Goal: Task Accomplishment & Management: Complete application form

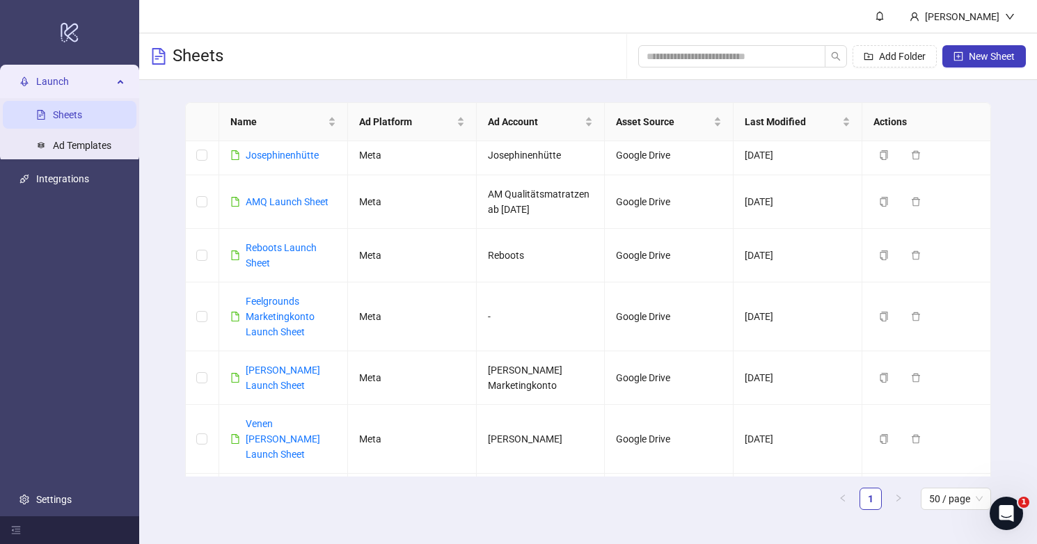
scroll to position [295, 0]
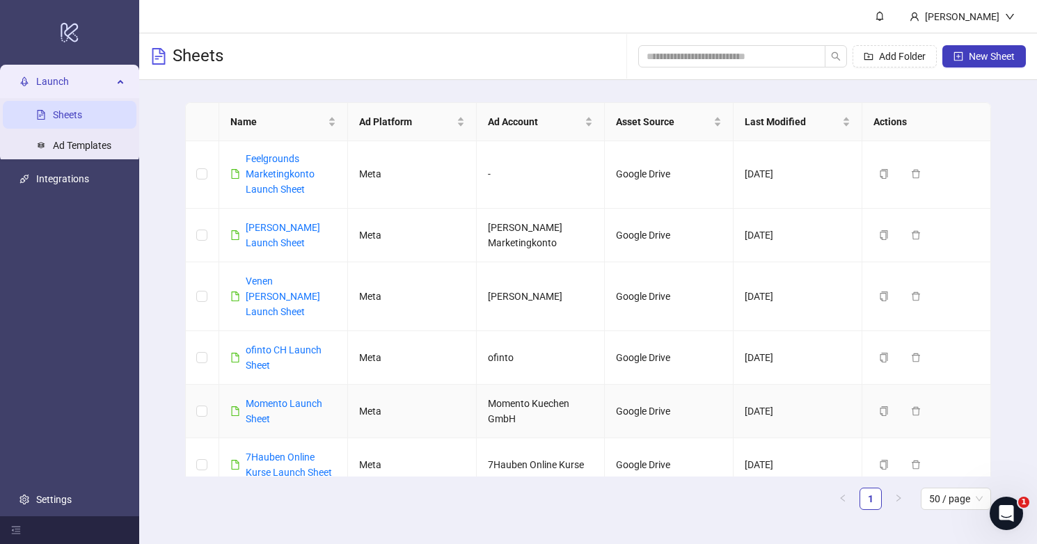
click at [280, 396] on div "Momento Launch Sheet" at bounding box center [291, 411] width 90 height 31
click at [277, 398] on link "Momento Launch Sheet" at bounding box center [284, 411] width 77 height 26
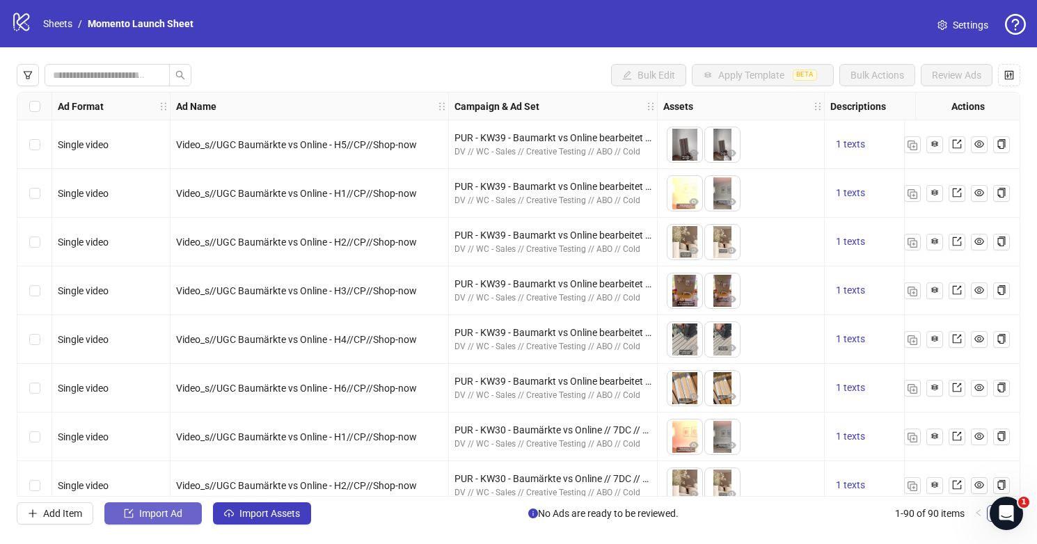
click at [173, 517] on span "Import Ad" at bounding box center [160, 513] width 43 height 11
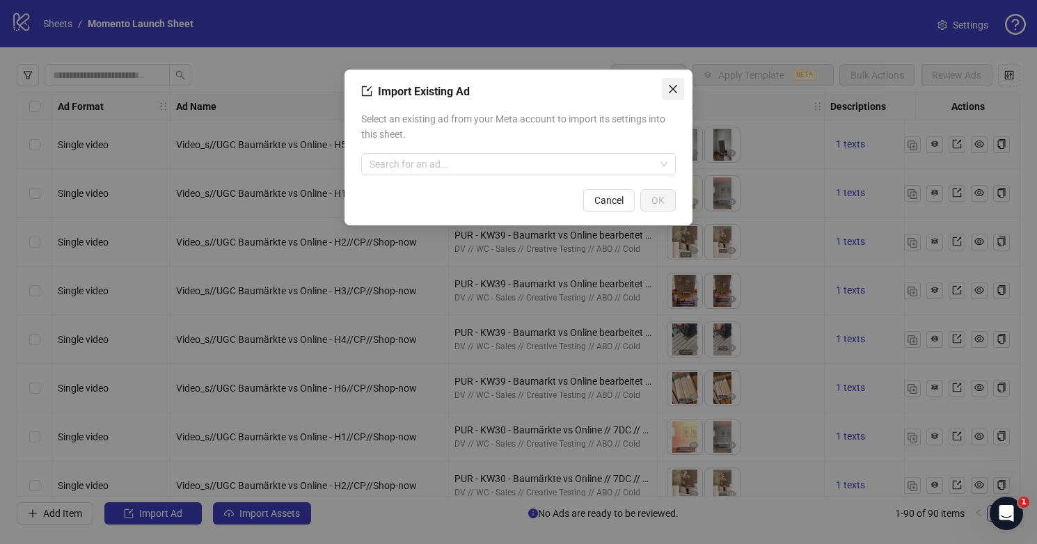
click at [672, 87] on icon "close" at bounding box center [672, 89] width 11 height 11
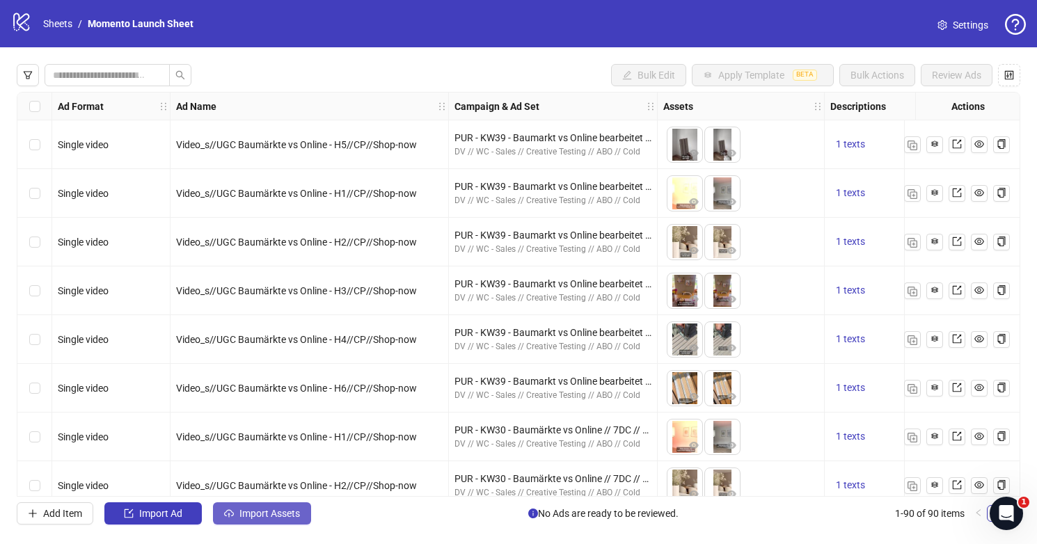
click at [276, 516] on span "Import Assets" at bounding box center [269, 513] width 61 height 11
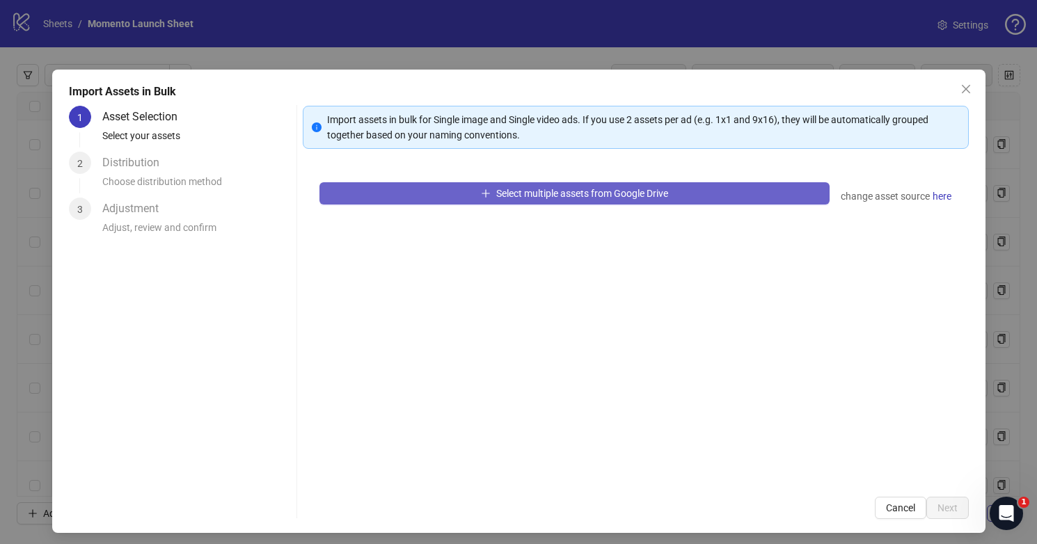
click at [498, 197] on span "Select multiple assets from Google Drive" at bounding box center [582, 193] width 172 height 11
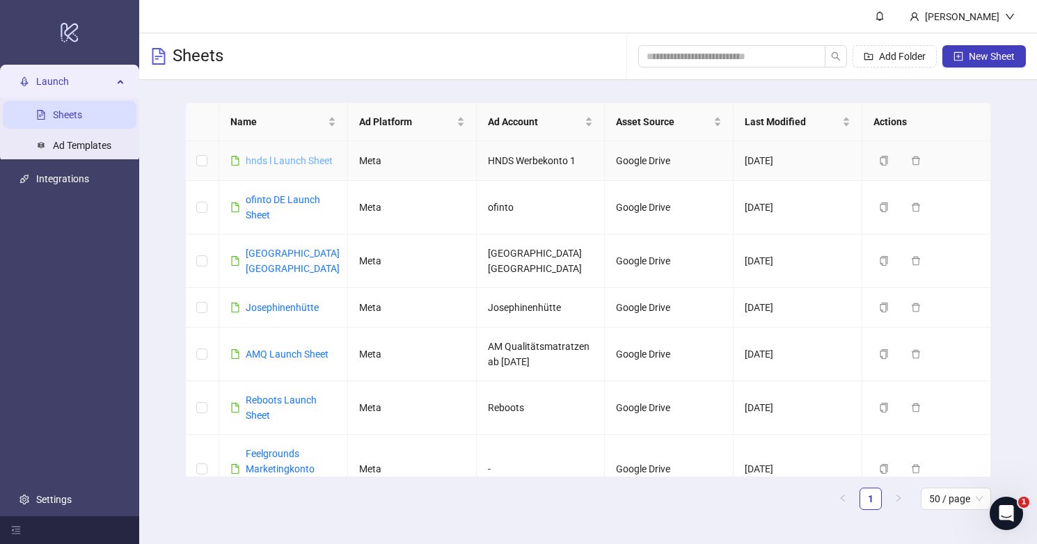
click at [298, 160] on link "hnds l Launch Sheet" at bounding box center [289, 160] width 87 height 11
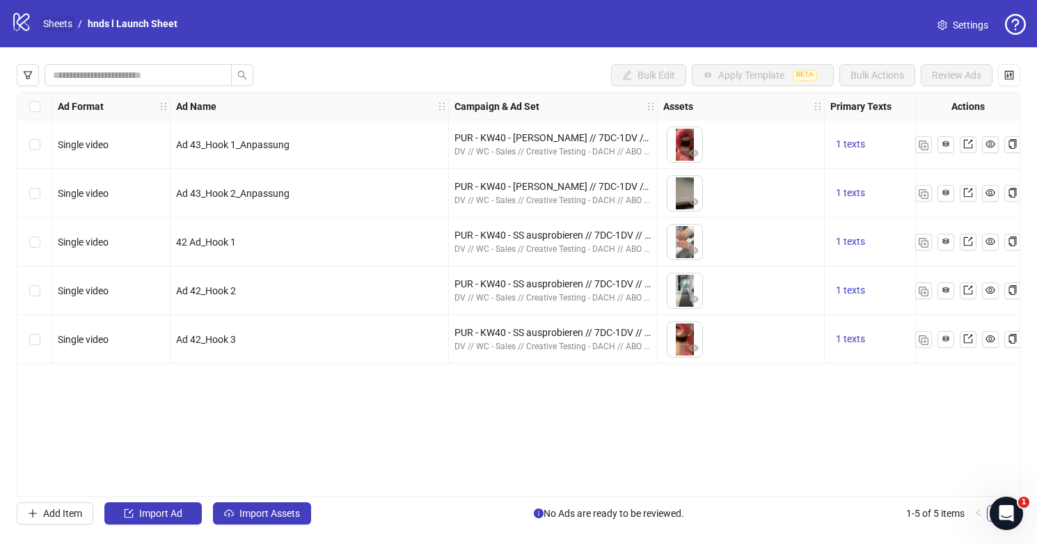
click at [54, 23] on link "Sheets" at bounding box center [57, 23] width 35 height 15
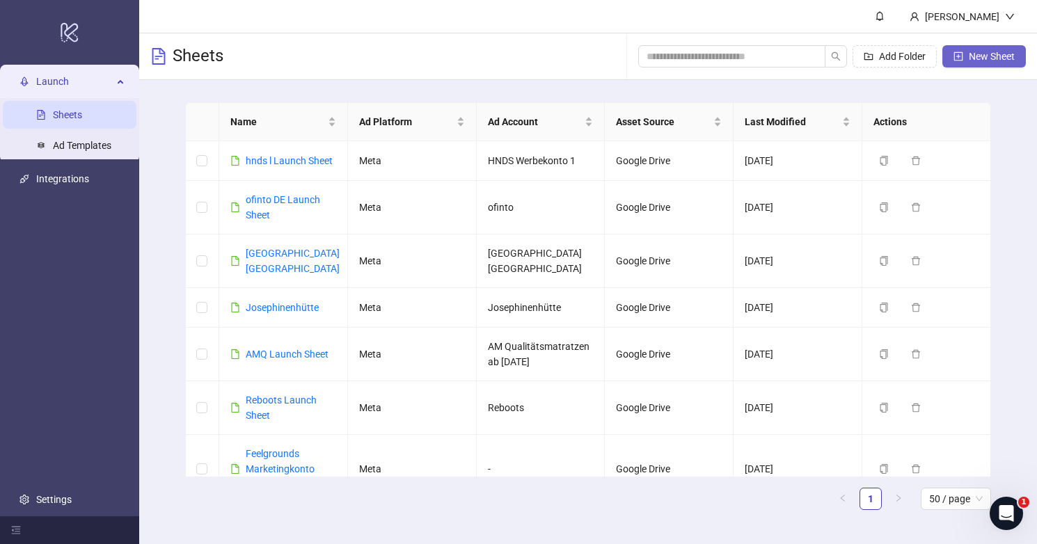
click at [985, 56] on span "New Sheet" at bounding box center [992, 56] width 46 height 11
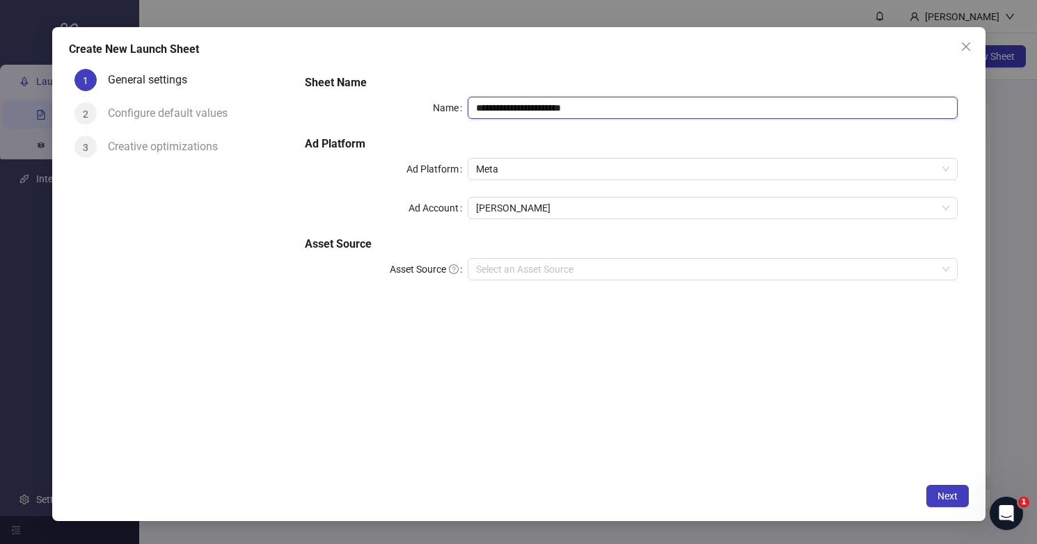
click at [637, 106] on input "**********" at bounding box center [712, 108] width 489 height 22
click at [575, 104] on input "**********" at bounding box center [712, 108] width 489 height 22
click at [538, 207] on span "[PERSON_NAME]" at bounding box center [712, 208] width 473 height 21
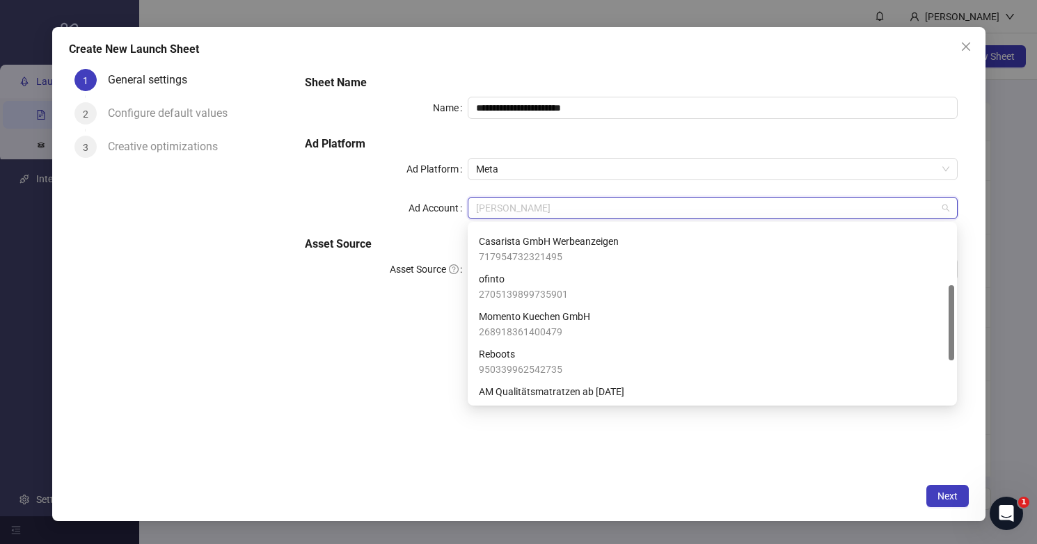
scroll to position [273, 0]
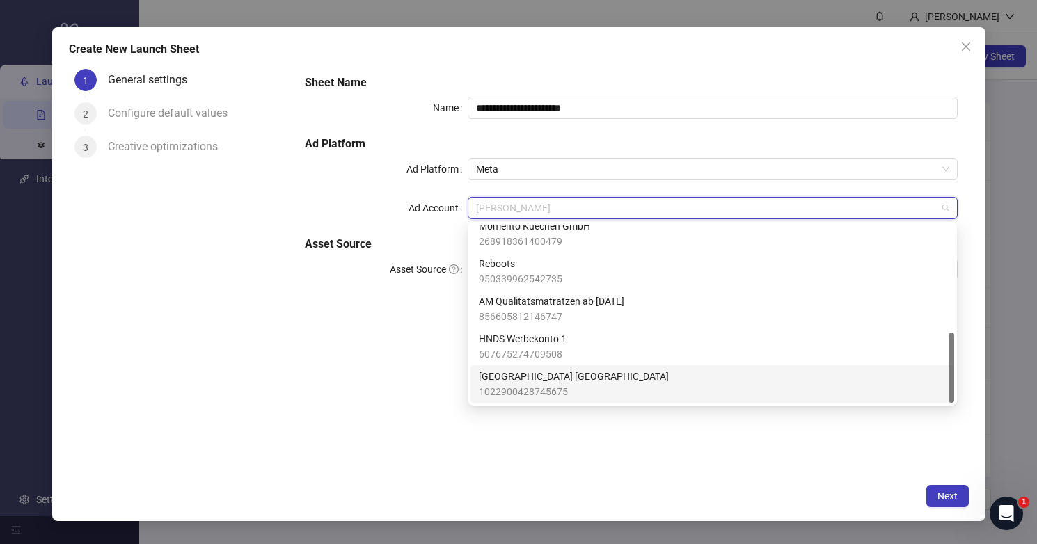
click at [579, 380] on div "Josephinenhütte [GEOGRAPHIC_DATA] 1022900428745675" at bounding box center [712, 384] width 467 height 31
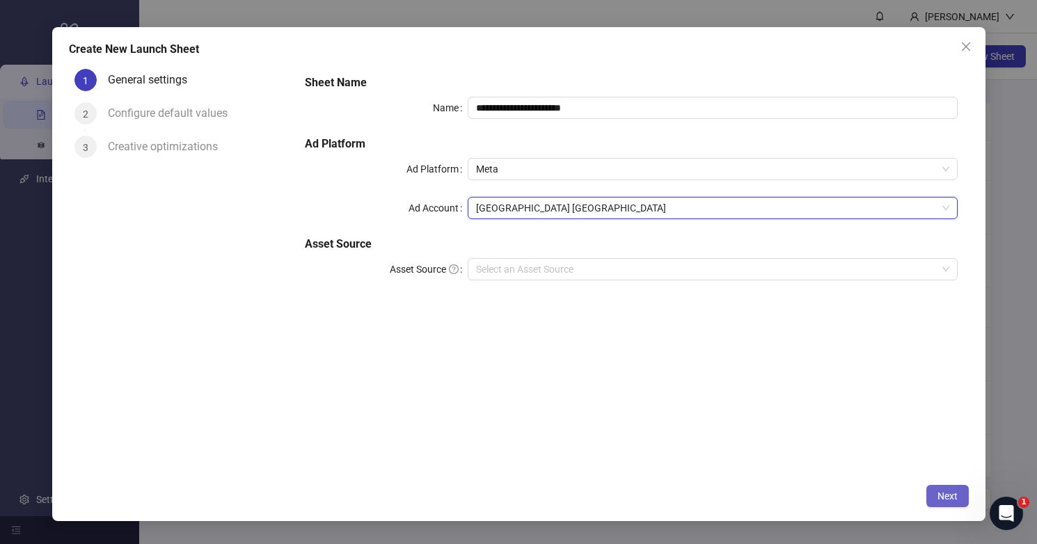
click at [949, 496] on span "Next" at bounding box center [947, 496] width 20 height 11
click at [614, 248] on h5 "Asset Source" at bounding box center [631, 244] width 653 height 17
click at [610, 262] on input "Asset Source" at bounding box center [706, 269] width 460 height 21
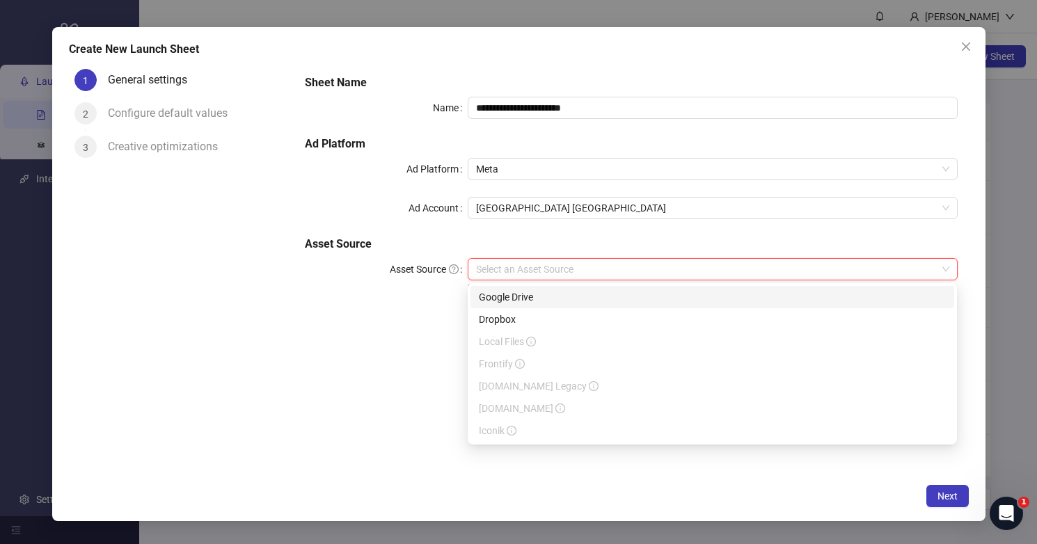
click at [594, 287] on div "Google Drive" at bounding box center [712, 297] width 484 height 22
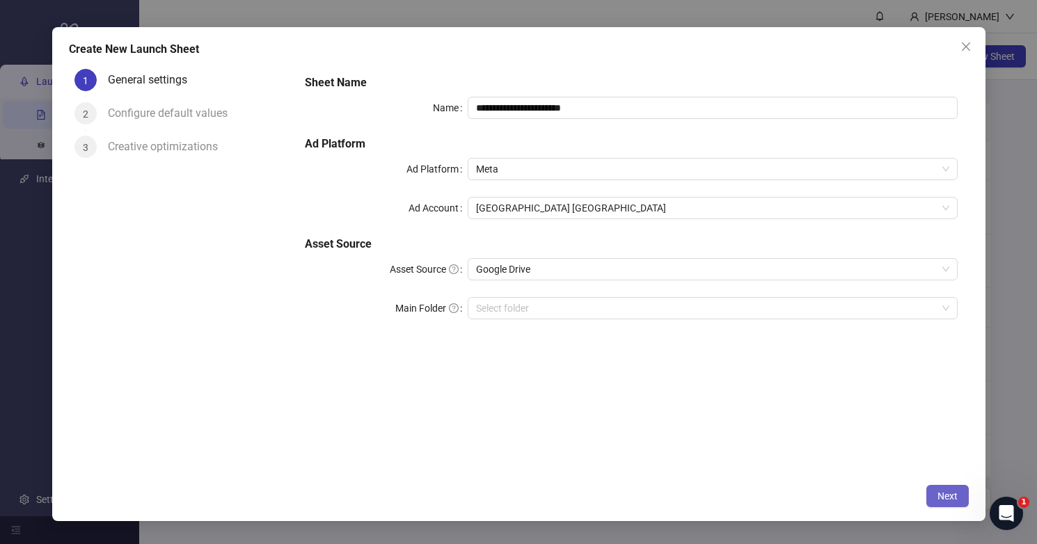
click at [955, 505] on button "Next" at bounding box center [947, 496] width 42 height 22
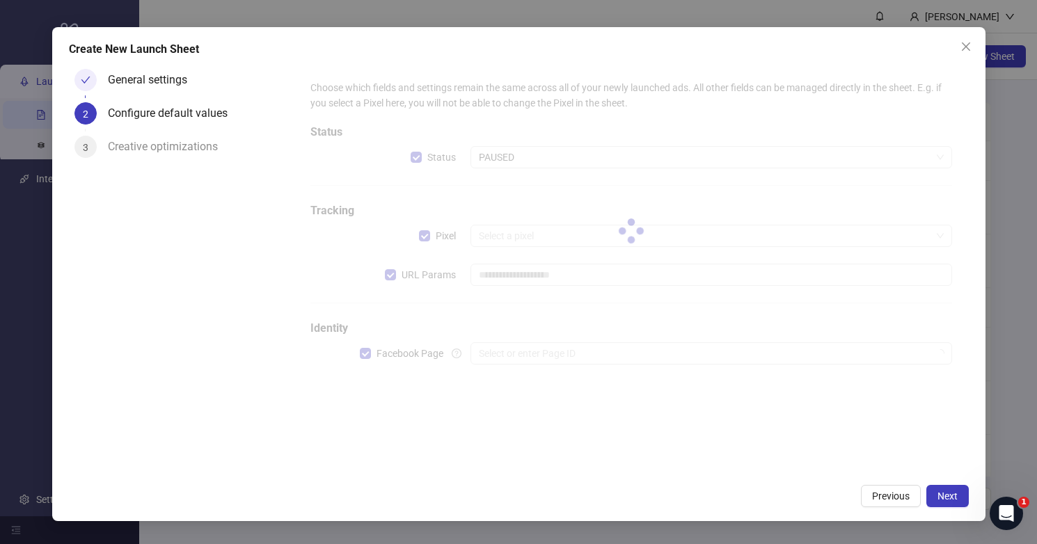
type input "**********"
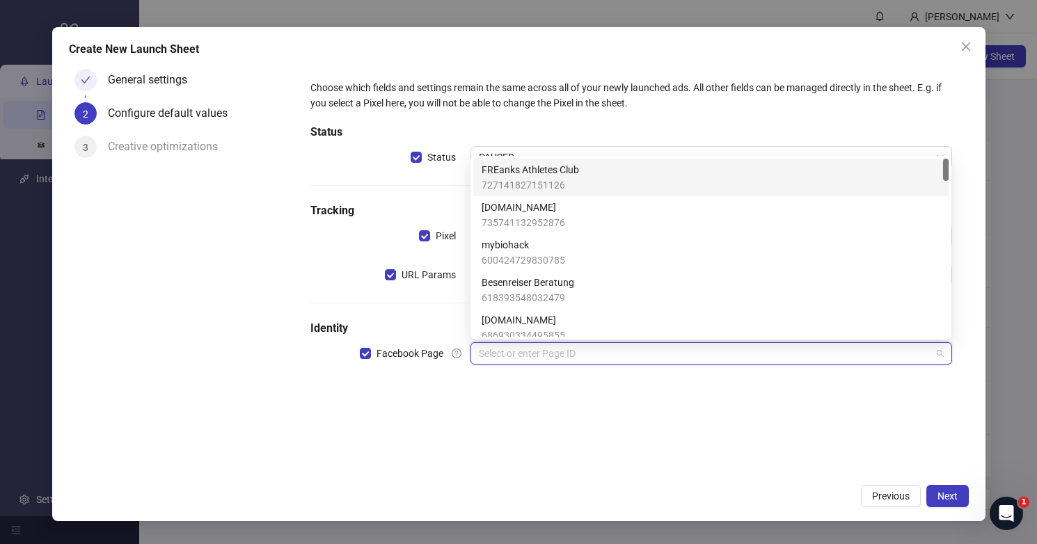
click at [791, 349] on input "search" at bounding box center [705, 353] width 452 height 21
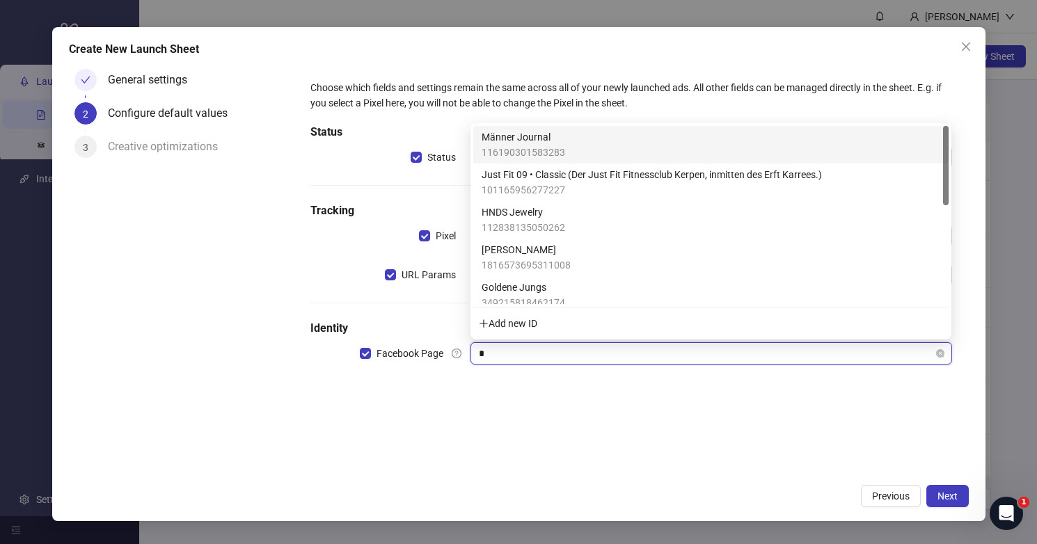
type input "**"
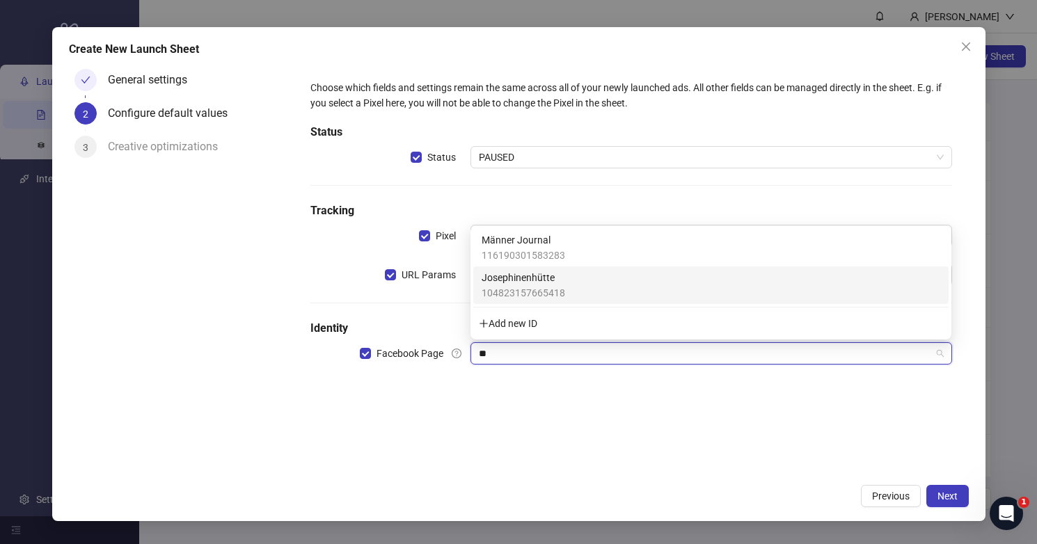
click at [627, 282] on div "Josephinenhütte 104823157665418" at bounding box center [711, 285] width 459 height 31
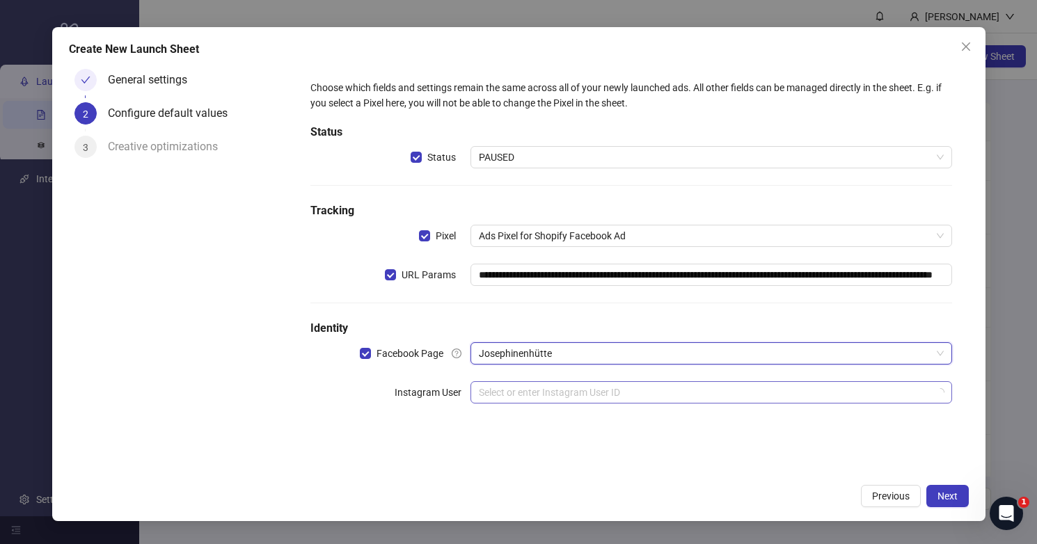
click at [633, 397] on input "search" at bounding box center [705, 392] width 452 height 21
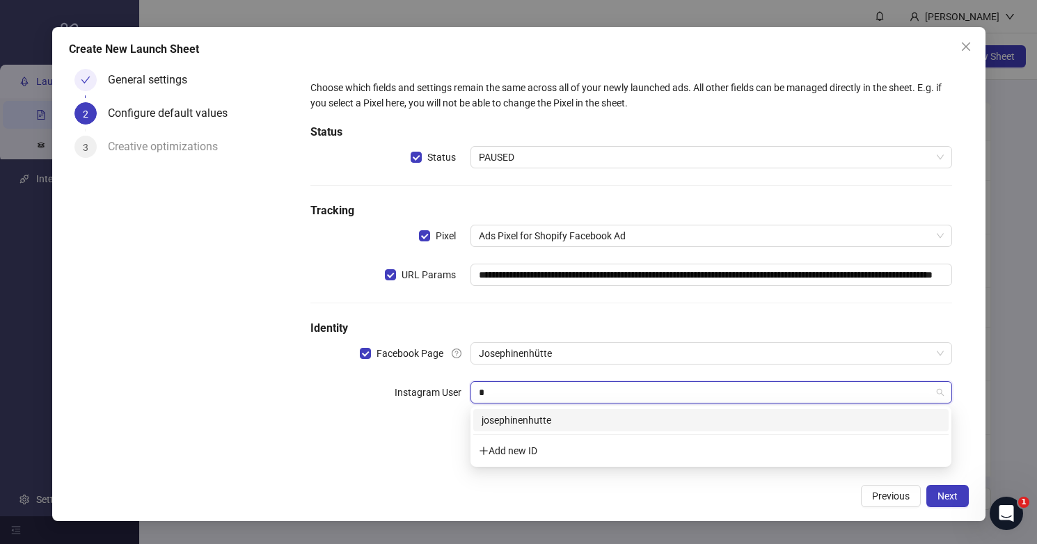
type input "**"
click at [580, 418] on div "josephinenhutte" at bounding box center [711, 420] width 459 height 15
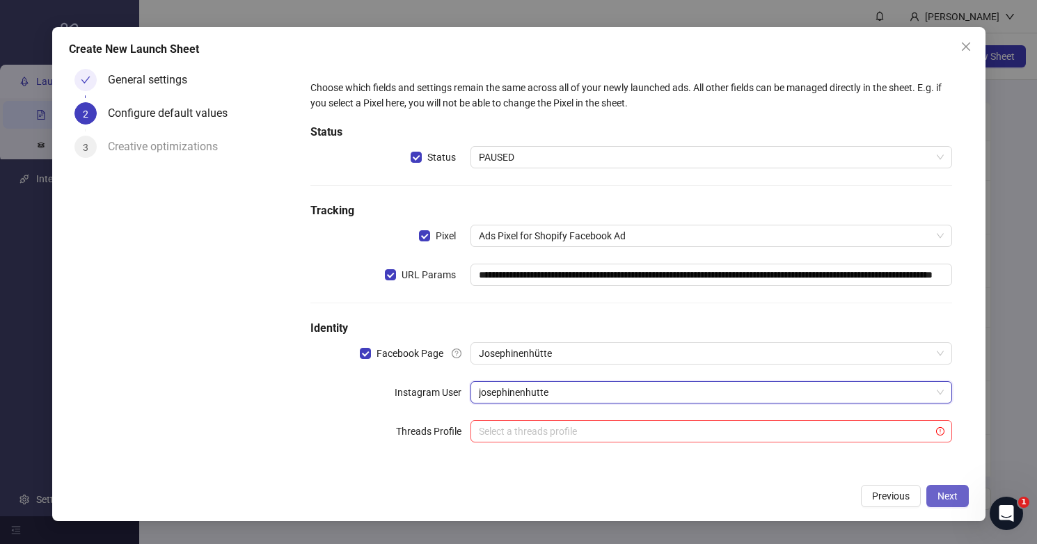
click at [953, 496] on span "Next" at bounding box center [947, 496] width 20 height 11
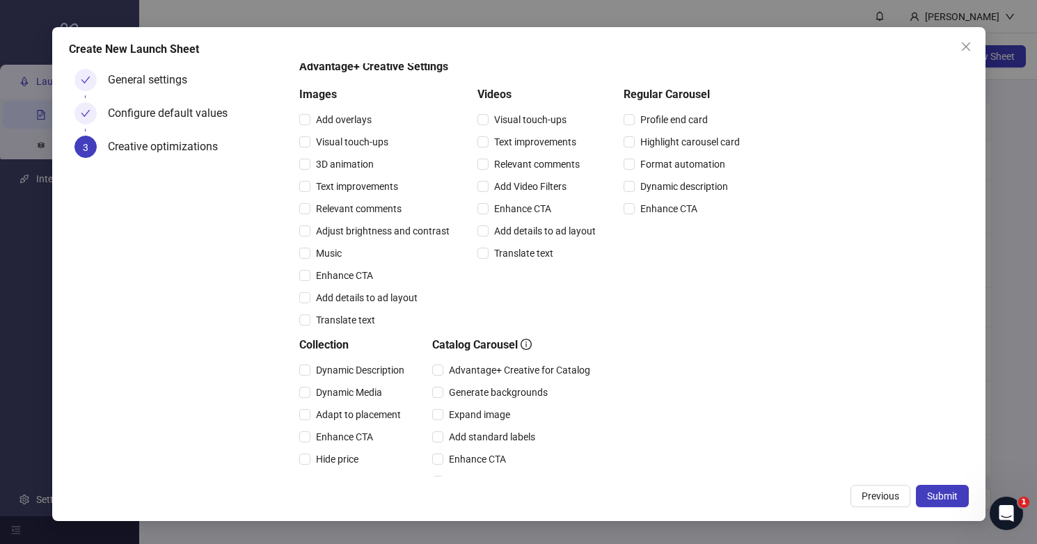
scroll to position [113, 0]
click at [968, 49] on icon "close" at bounding box center [965, 46] width 11 height 11
